Goal: Find specific page/section: Find specific page/section

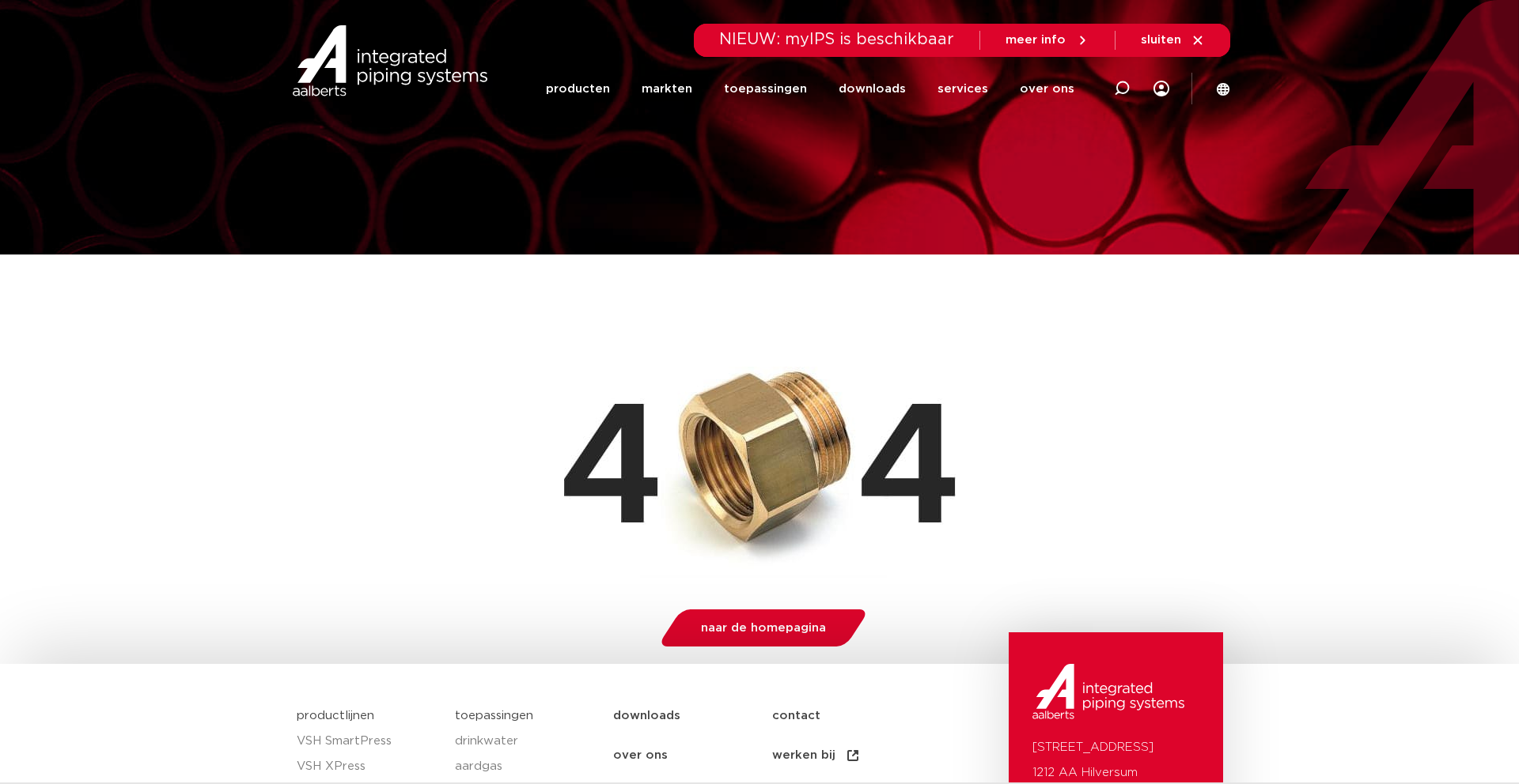
click at [399, 64] on img at bounding box center [390, 60] width 203 height 71
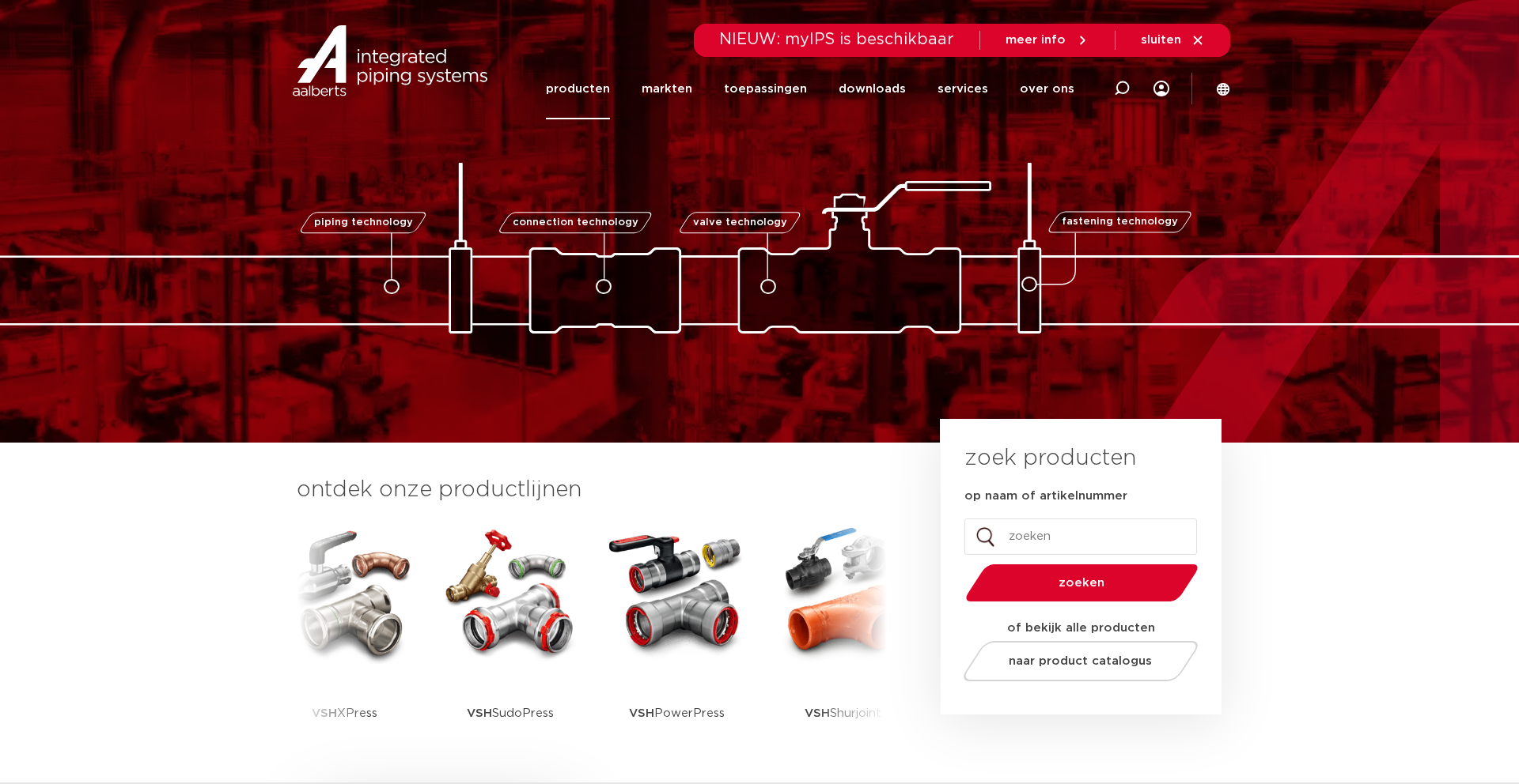
click at [595, 92] on link "producten" at bounding box center [578, 89] width 65 height 61
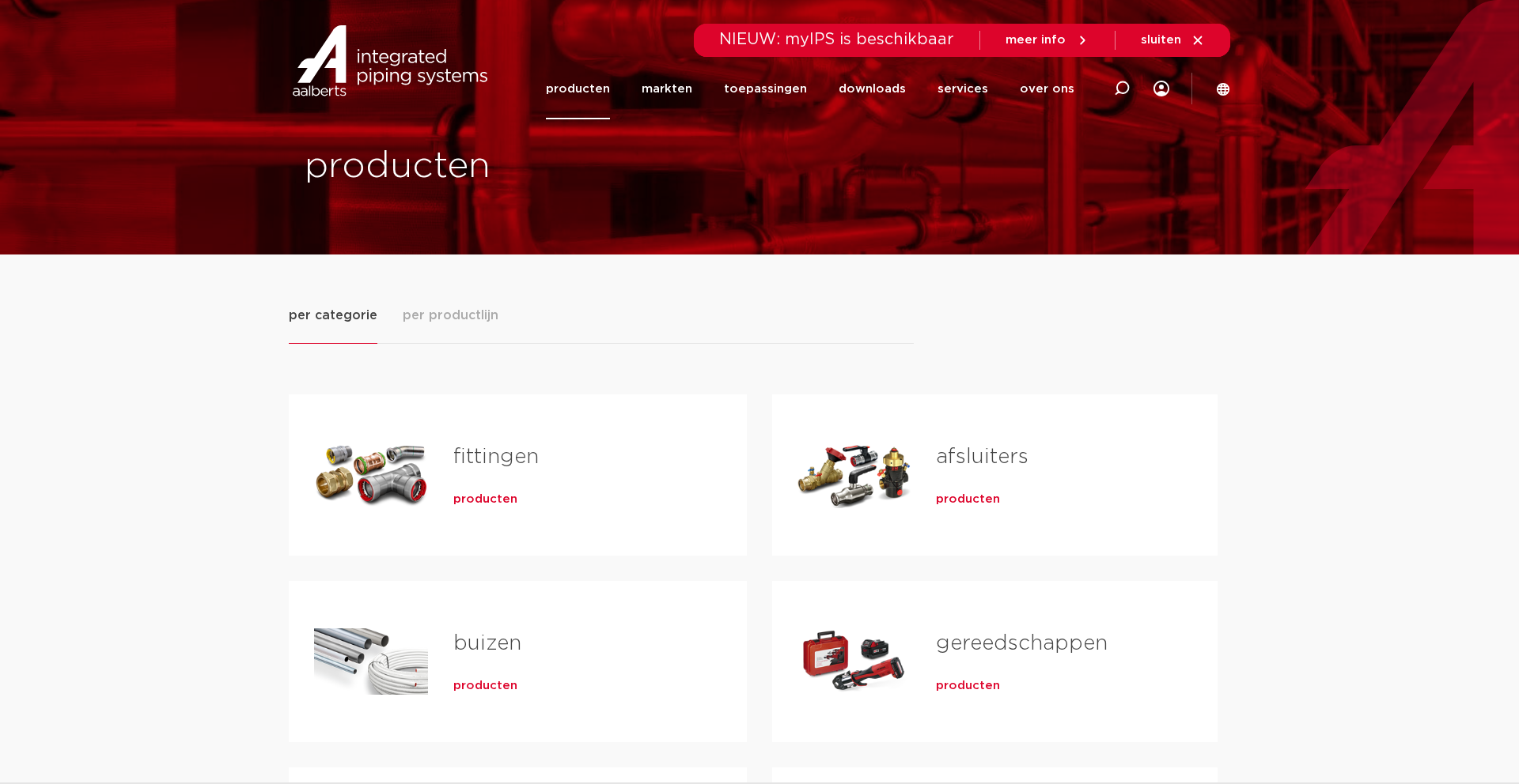
click at [494, 461] on link "fittingen" at bounding box center [496, 457] width 86 height 20
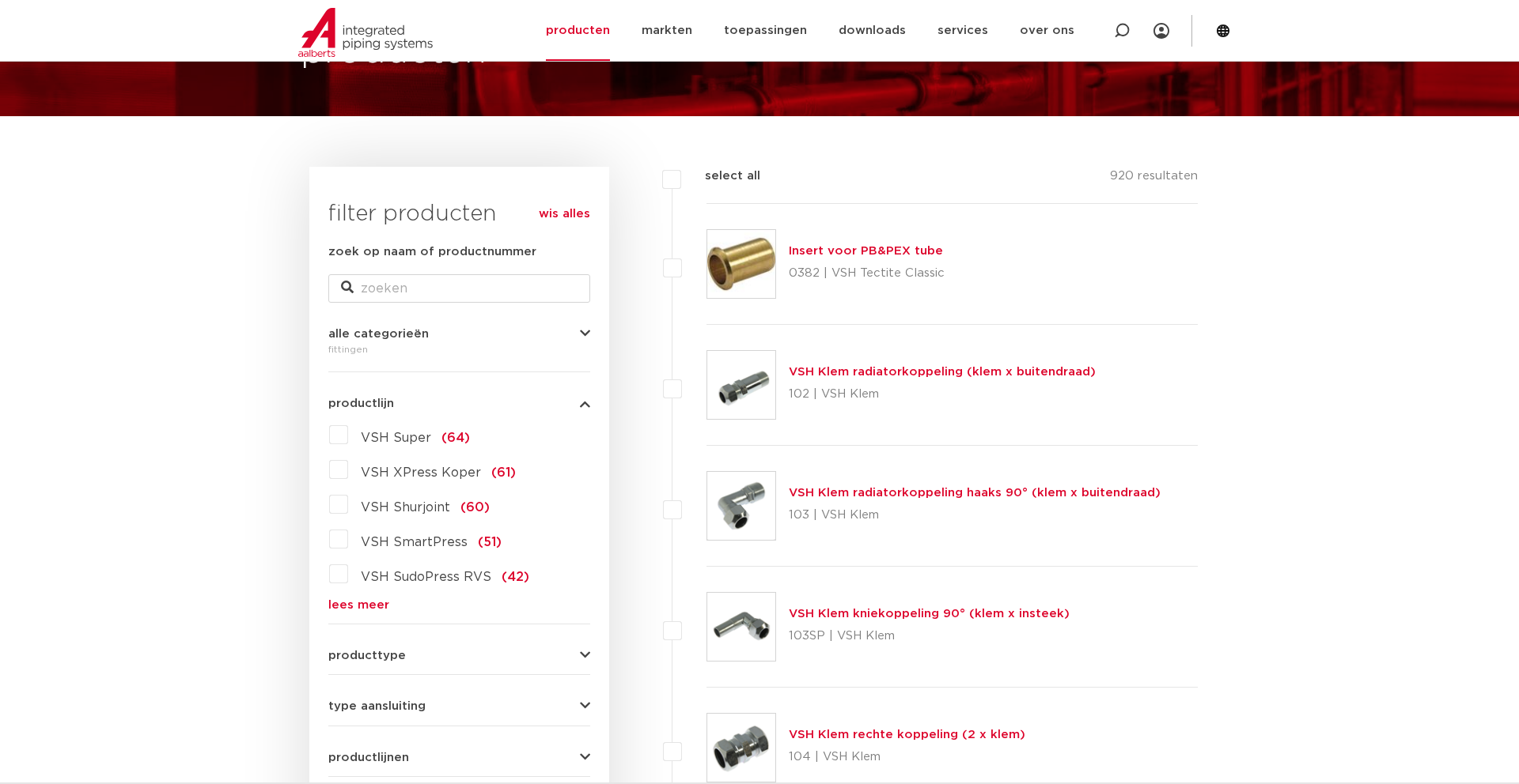
scroll to position [153, 0]
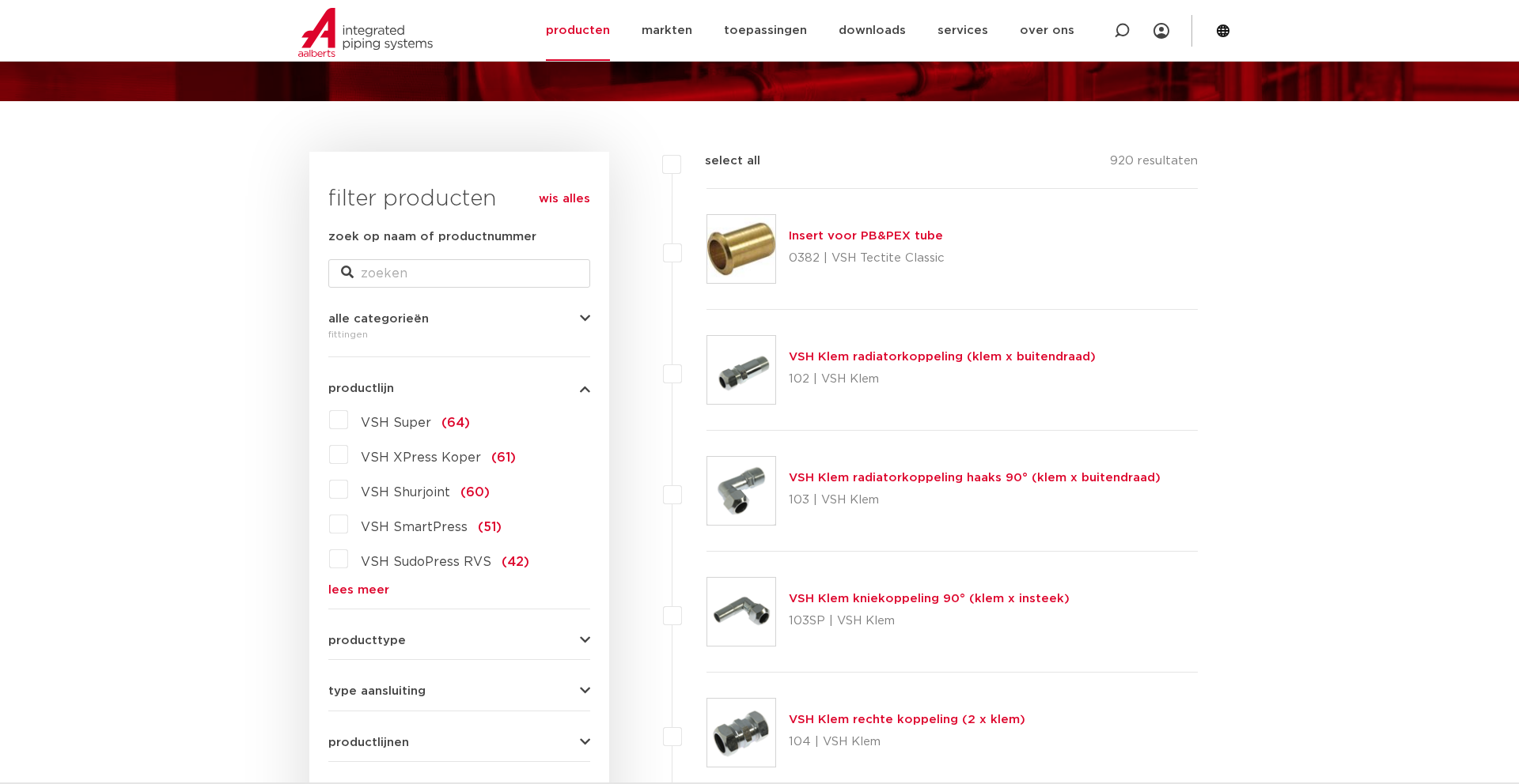
click at [767, 253] on img at bounding box center [741, 249] width 68 height 68
